Goal: Task Accomplishment & Management: Manage account settings

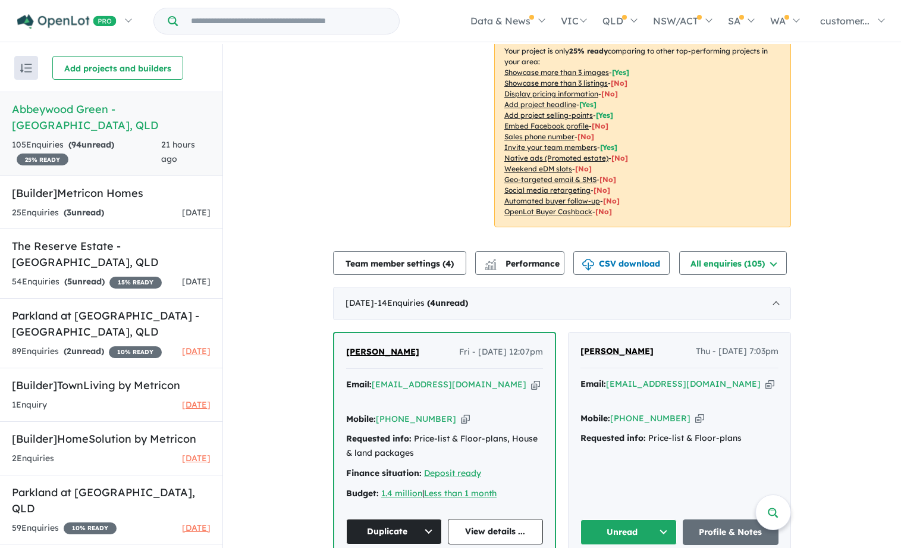
scroll to position [428, 0]
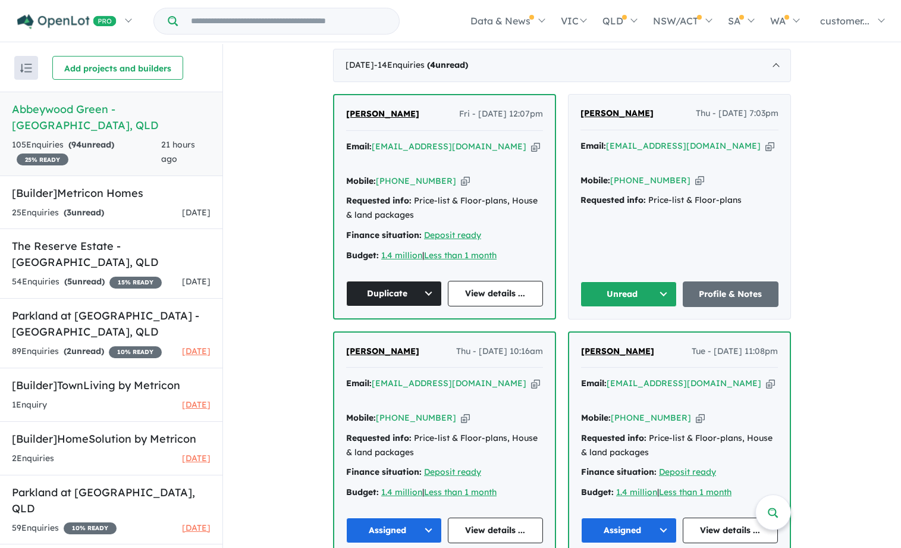
click at [695, 174] on icon "button" at bounding box center [699, 180] width 9 height 12
drag, startPoint x: 650, startPoint y: 115, endPoint x: 579, endPoint y: 118, distance: 70.8
click at [580, 118] on div "[PERSON_NAME] Thu - [DATE] 7:03pm" at bounding box center [679, 118] width 198 height 24
copy span "[PERSON_NAME]"
click at [765, 147] on icon "button" at bounding box center [769, 146] width 9 height 12
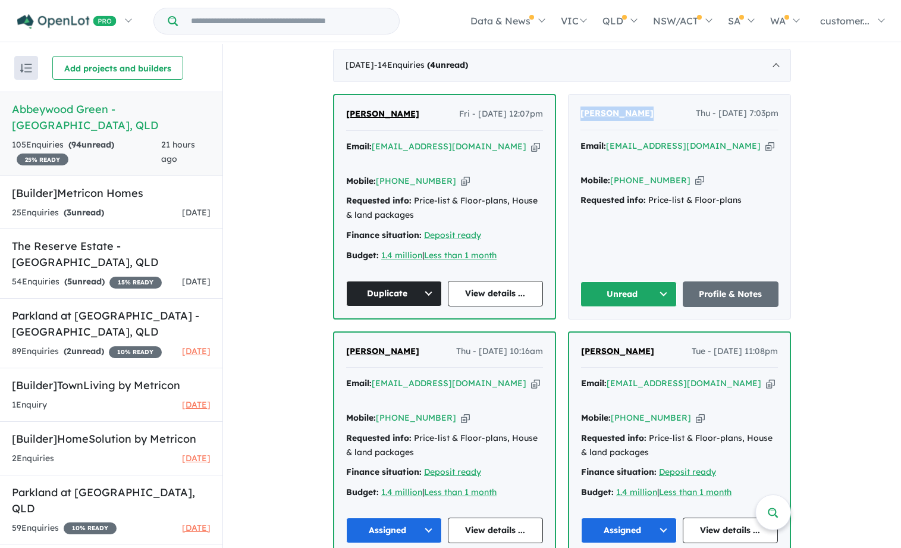
copy span "[PERSON_NAME]"
click at [695, 174] on icon "button" at bounding box center [699, 180] width 9 height 12
copy span "[PERSON_NAME]"
click at [707, 282] on link "Profile & Notes" at bounding box center [731, 294] width 96 height 26
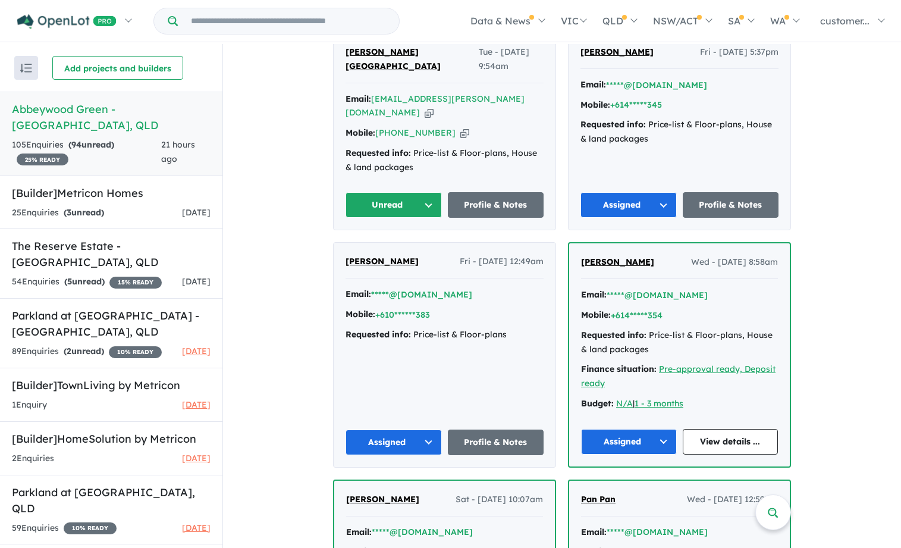
scroll to position [844, 0]
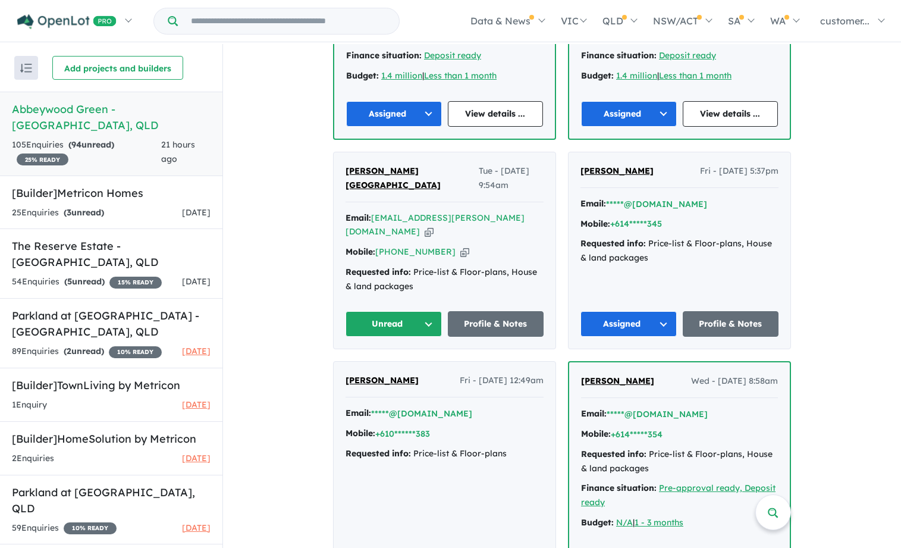
click at [433, 225] on icon "button" at bounding box center [429, 231] width 9 height 12
copy span "[PERSON_NAME]"
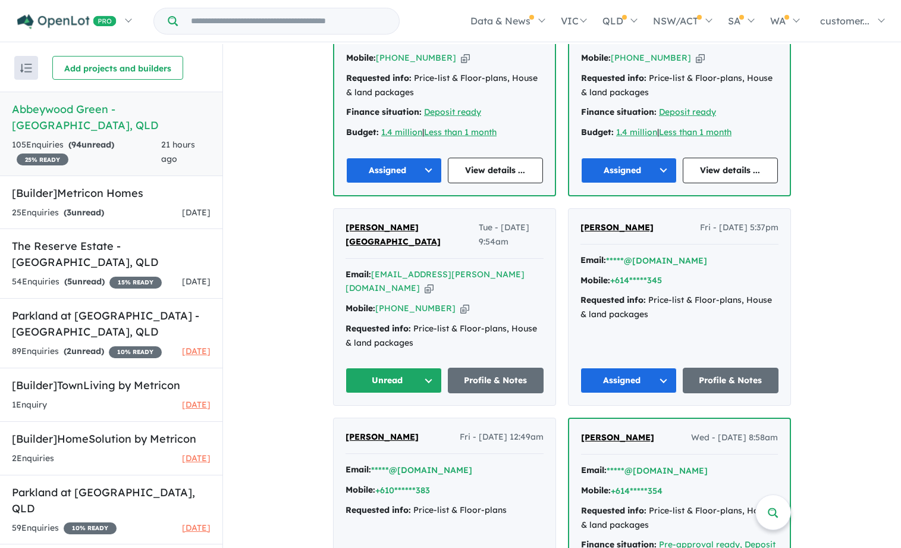
scroll to position [785, 0]
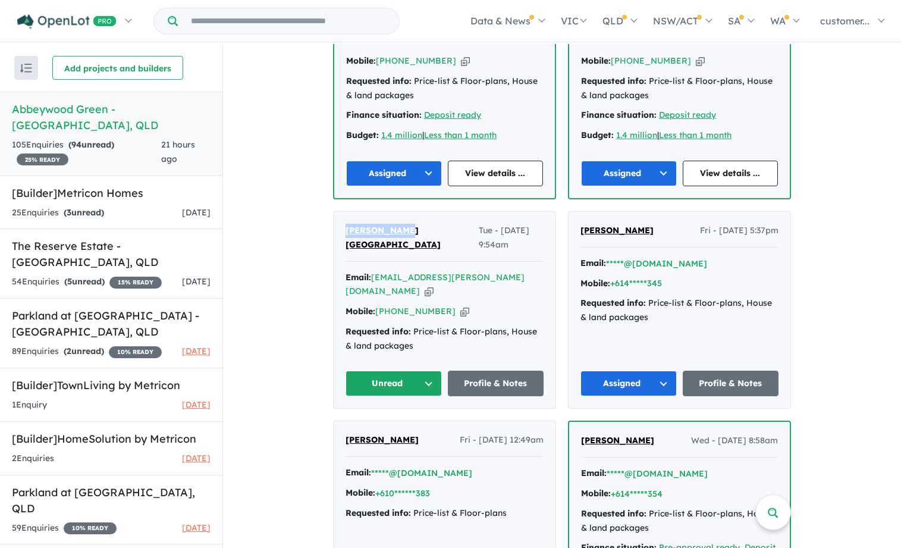
drag, startPoint x: 406, startPoint y: 202, endPoint x: 330, endPoint y: 202, distance: 76.1
copy span "[PERSON_NAME] [GEOGRAPHIC_DATA]"
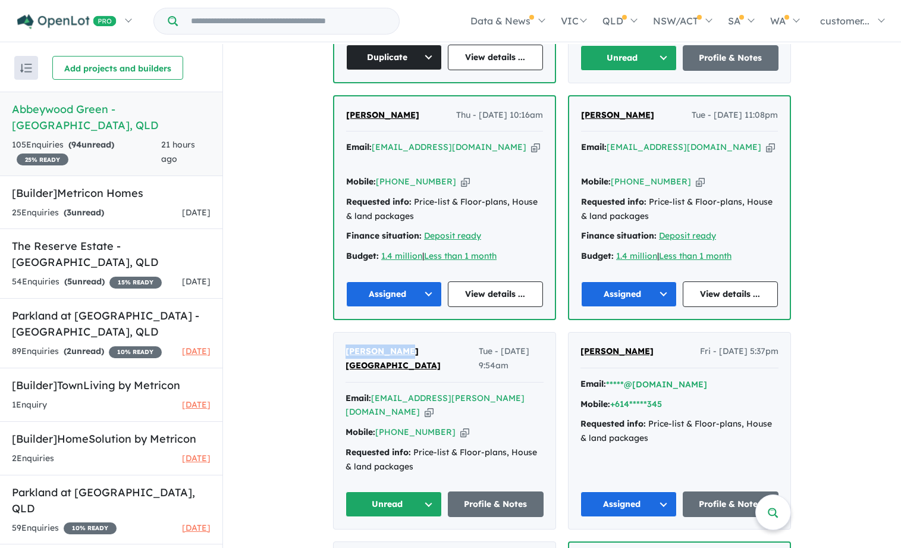
scroll to position [547, 0]
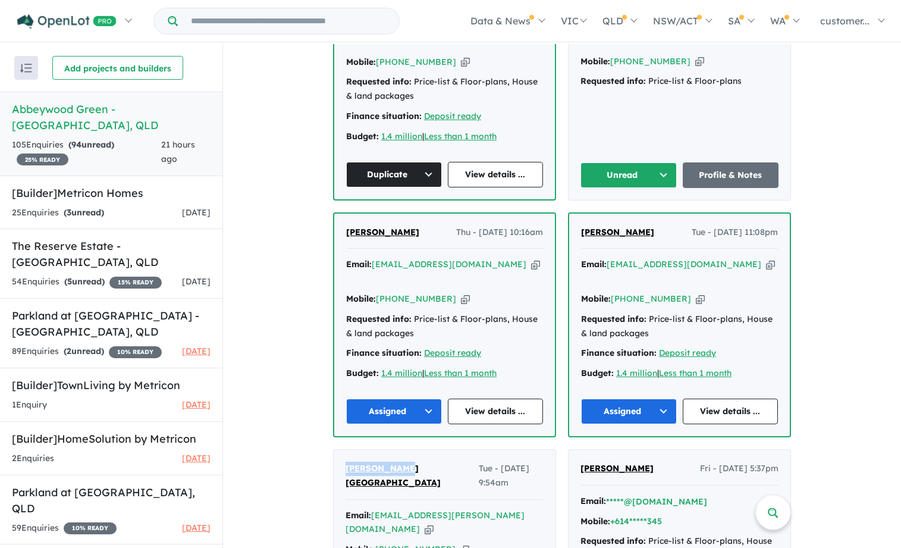
click at [766, 258] on icon "button" at bounding box center [770, 264] width 9 height 12
copy span "[PERSON_NAME] [GEOGRAPHIC_DATA]"
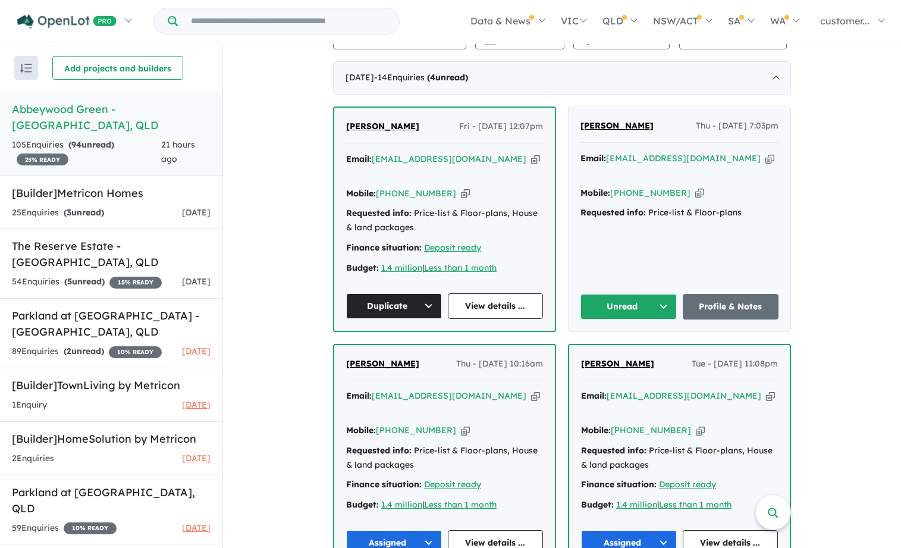
scroll to position [309, 0]
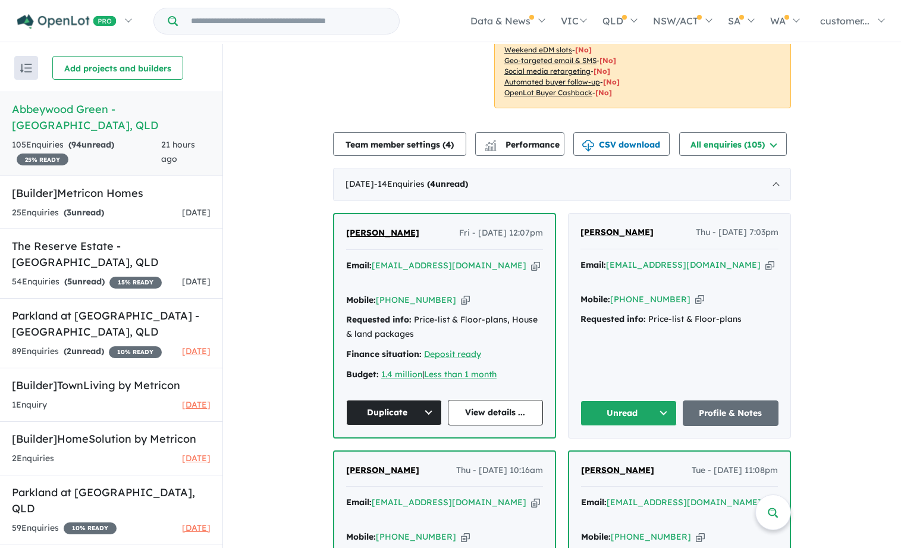
click at [658, 400] on button "Unread" at bounding box center [628, 413] width 96 height 26
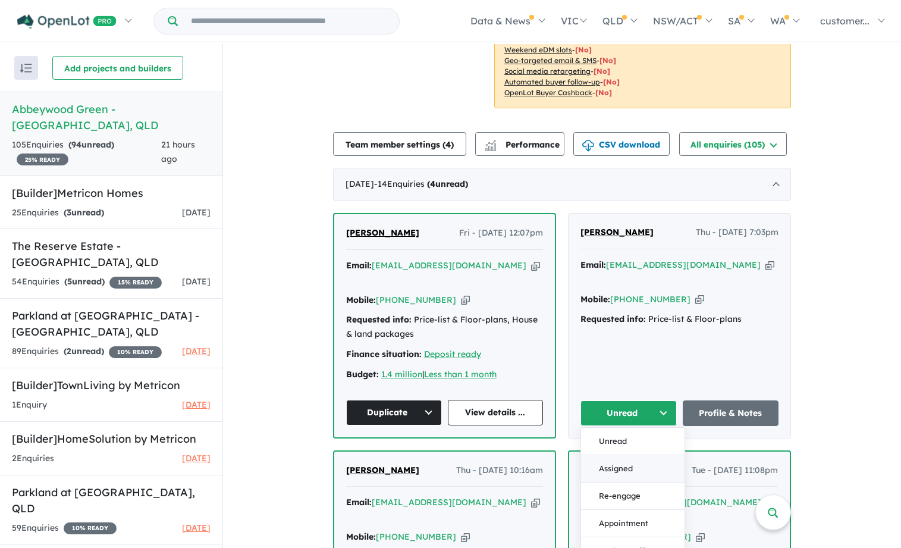
click at [612, 455] on button "Assigned" at bounding box center [632, 468] width 103 height 27
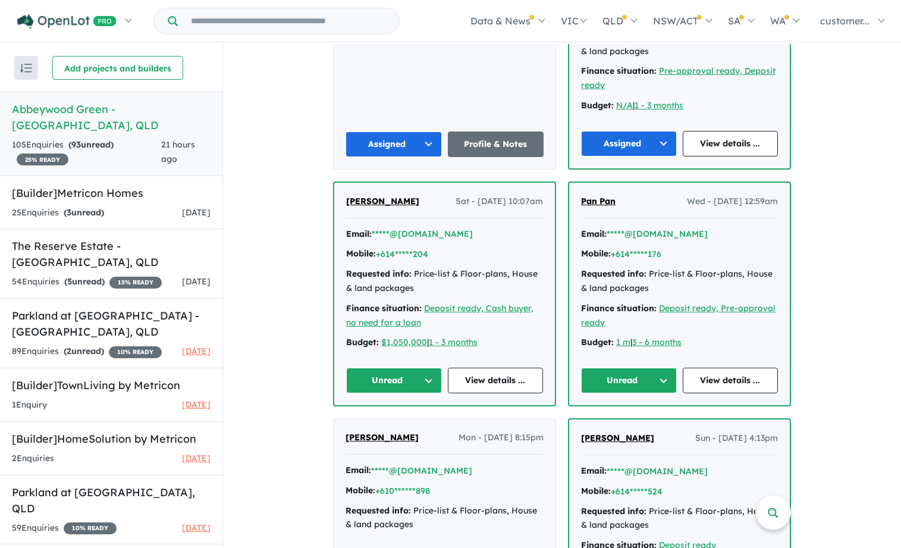
scroll to position [1261, 0]
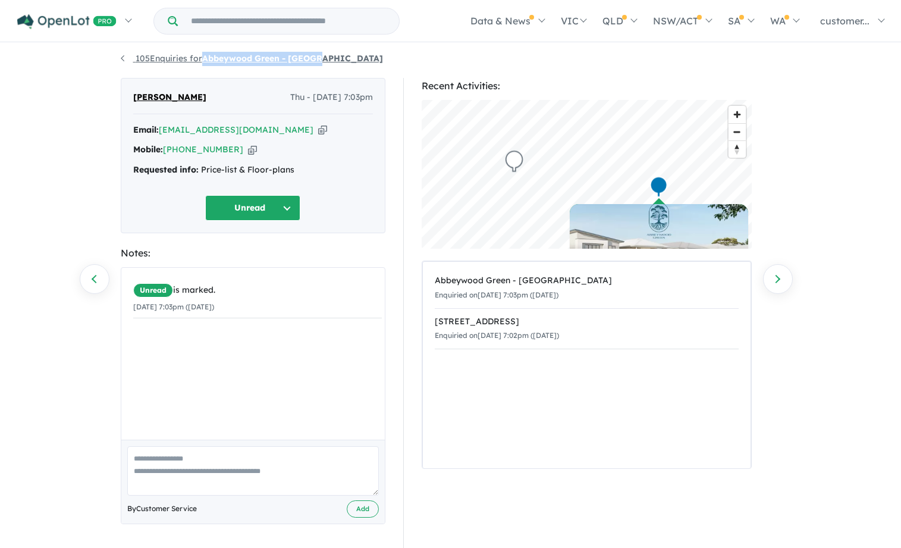
drag, startPoint x: 333, startPoint y: 61, endPoint x: 204, endPoint y: 59, distance: 129.0
click at [204, 59] on ul "105 Enquiries for Abbeywood Green - Taigum" at bounding box center [451, 59] width 660 height 14
copy strong "Abbeywood Green - [GEOGRAPHIC_DATA]"
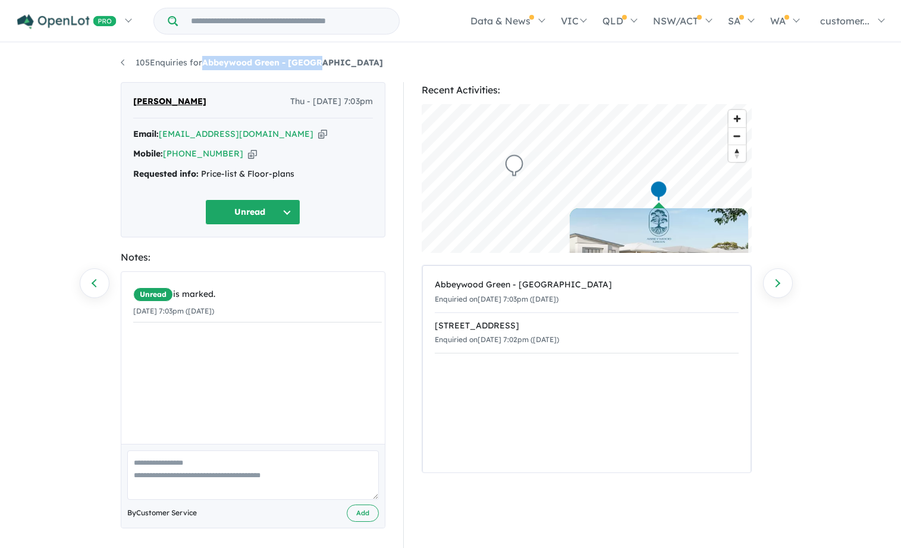
click at [293, 203] on button "Unread" at bounding box center [252, 212] width 95 height 26
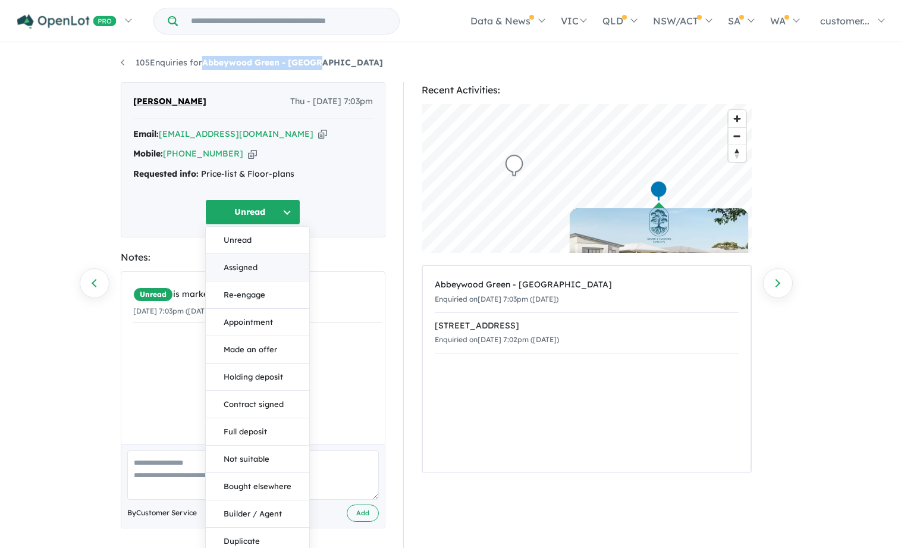
click at [249, 265] on button "Assigned" at bounding box center [257, 267] width 103 height 27
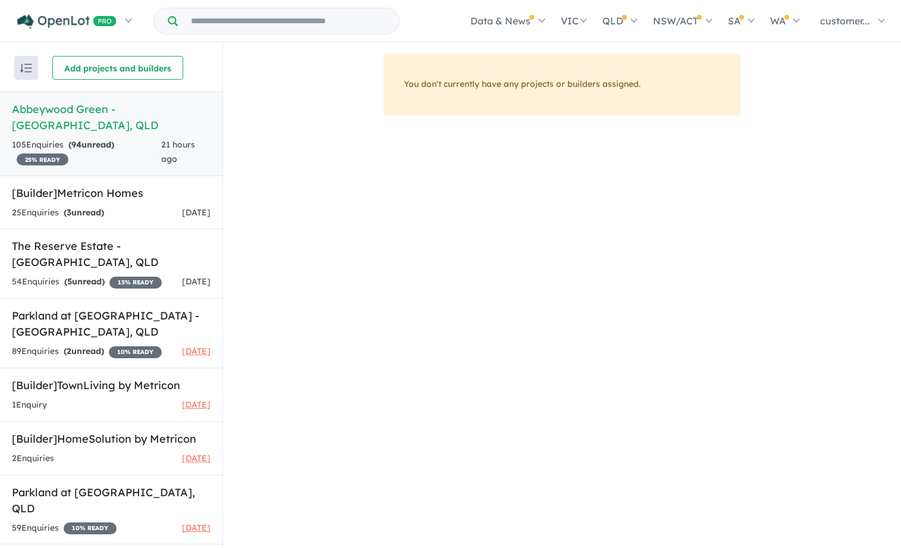
click at [81, 139] on span "94" at bounding box center [76, 144] width 10 height 11
click at [43, 99] on link "Abbeywood Green - Taigum , QLD 105 Enquir ies ( 94 unread) 25 % READY 21 hours …" at bounding box center [111, 134] width 222 height 84
click at [124, 112] on h5 "Abbeywood Green - Taigum , QLD" at bounding box center [111, 117] width 199 height 32
click at [55, 138] on div "105 Enquir ies ( 94 unread) 25 % READY" at bounding box center [86, 152] width 149 height 29
click at [86, 139] on strong "( 94 unread)" at bounding box center [91, 144] width 46 height 11
